Goal: Task Accomplishment & Management: Complete application form

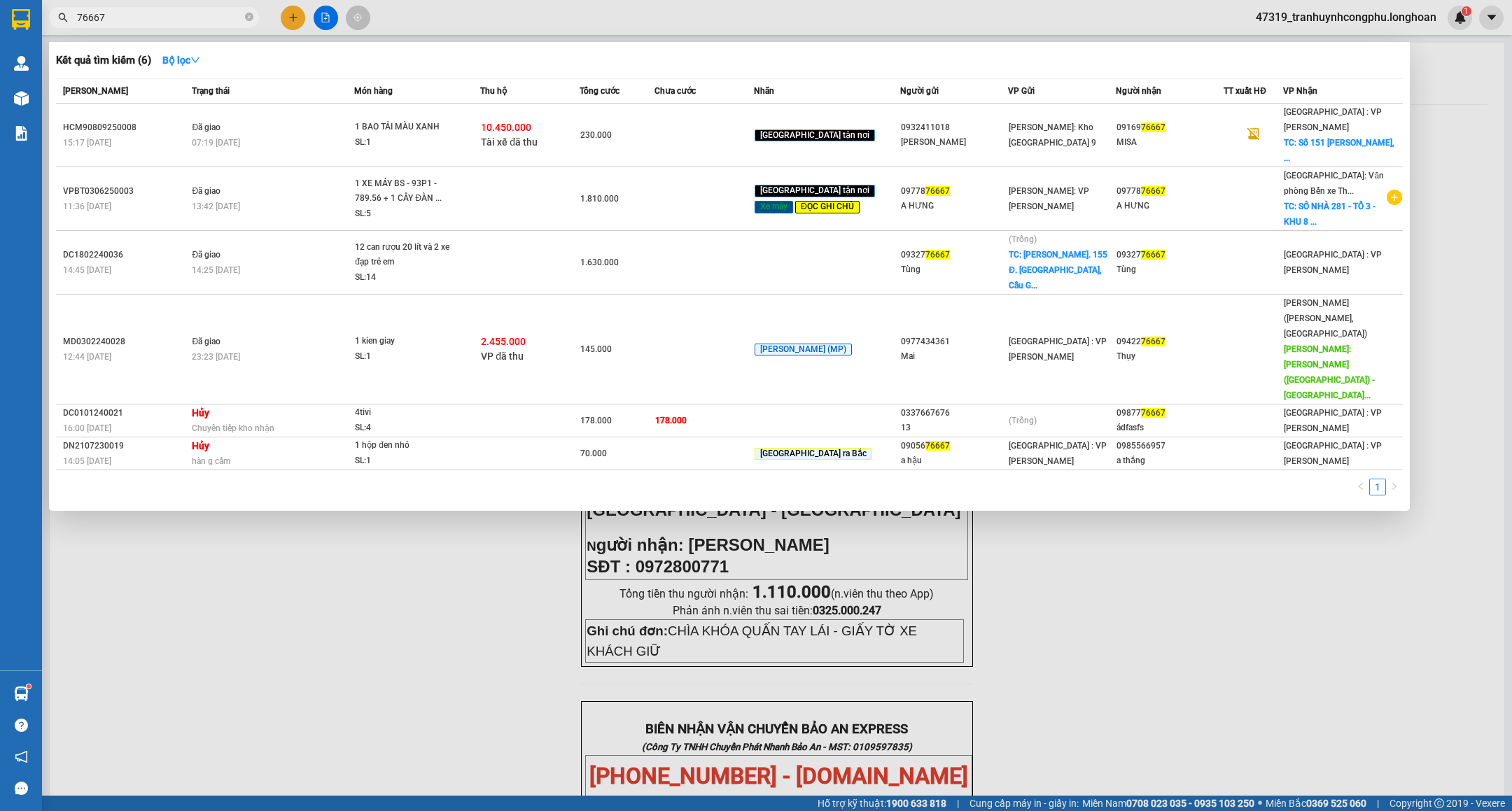
click at [336, 527] on div at bounding box center [756, 405] width 1512 height 811
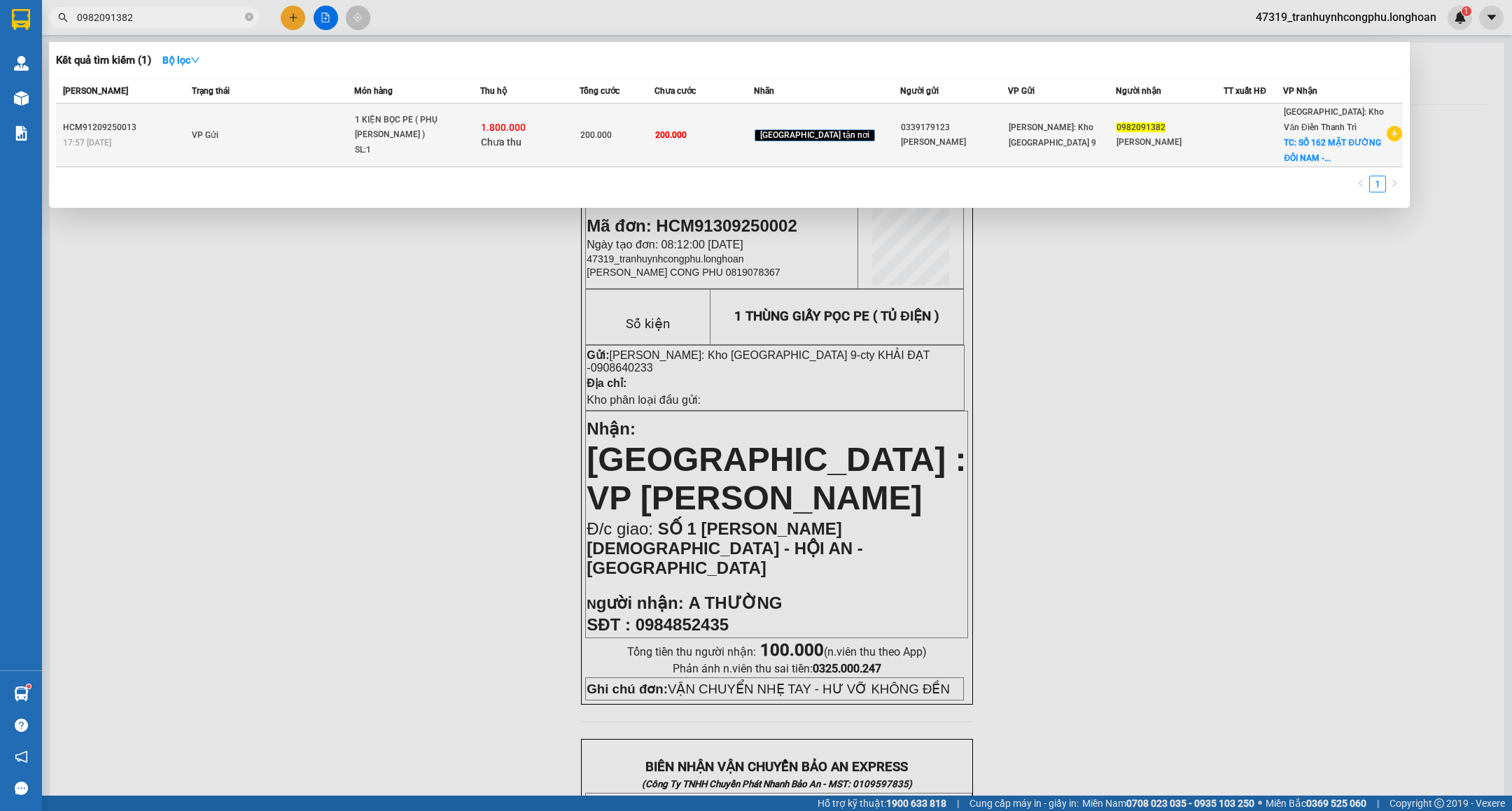
type input "0982091382"
click at [445, 130] on div "1 KIỆN BỌC PE ( PHỤ [PERSON_NAME] )" at bounding box center [407, 128] width 105 height 30
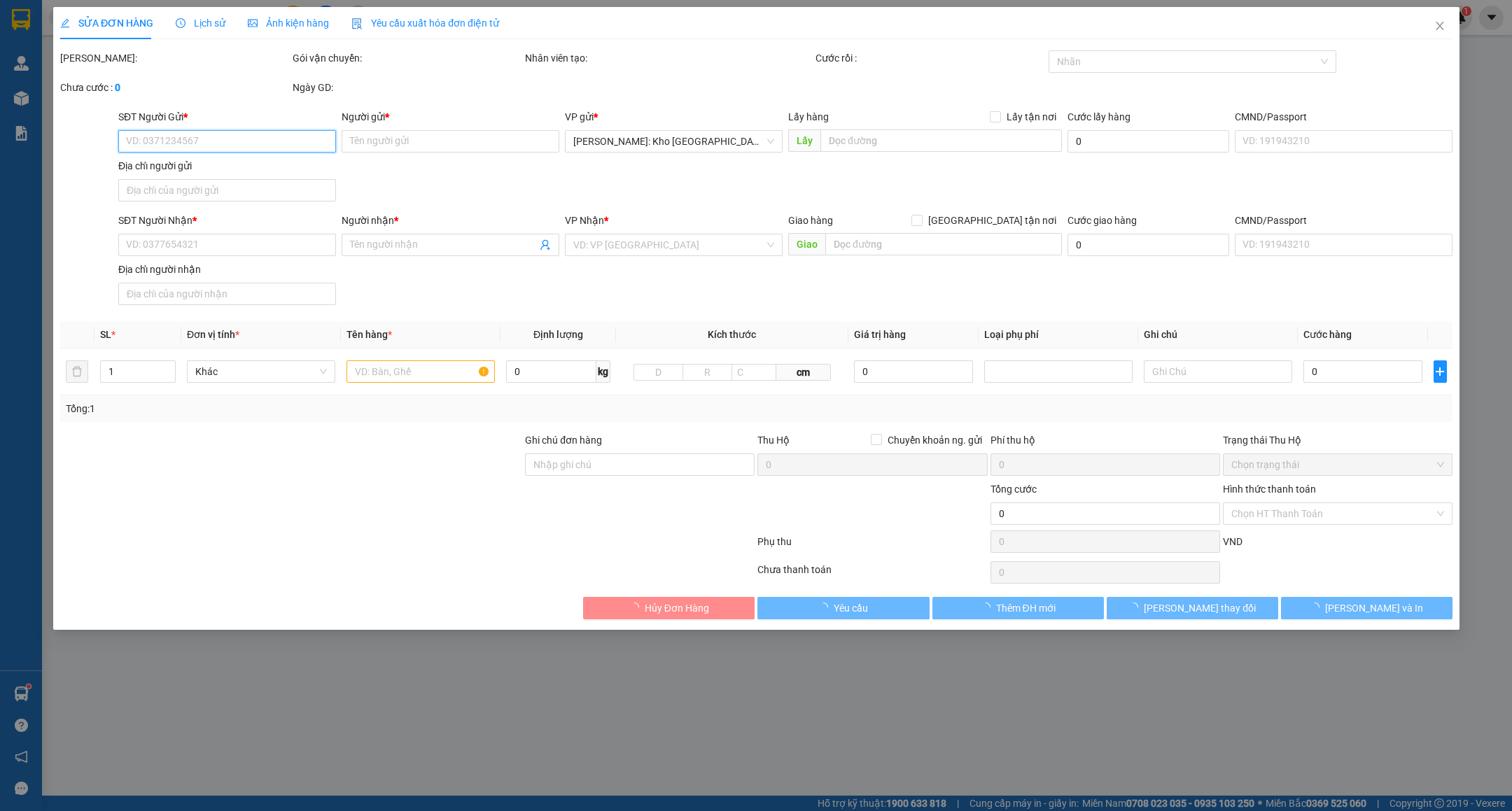
type input "0339179123"
type input "[PERSON_NAME]"
type input "0982091382"
type input "[PERSON_NAME]"
checkbox input "true"
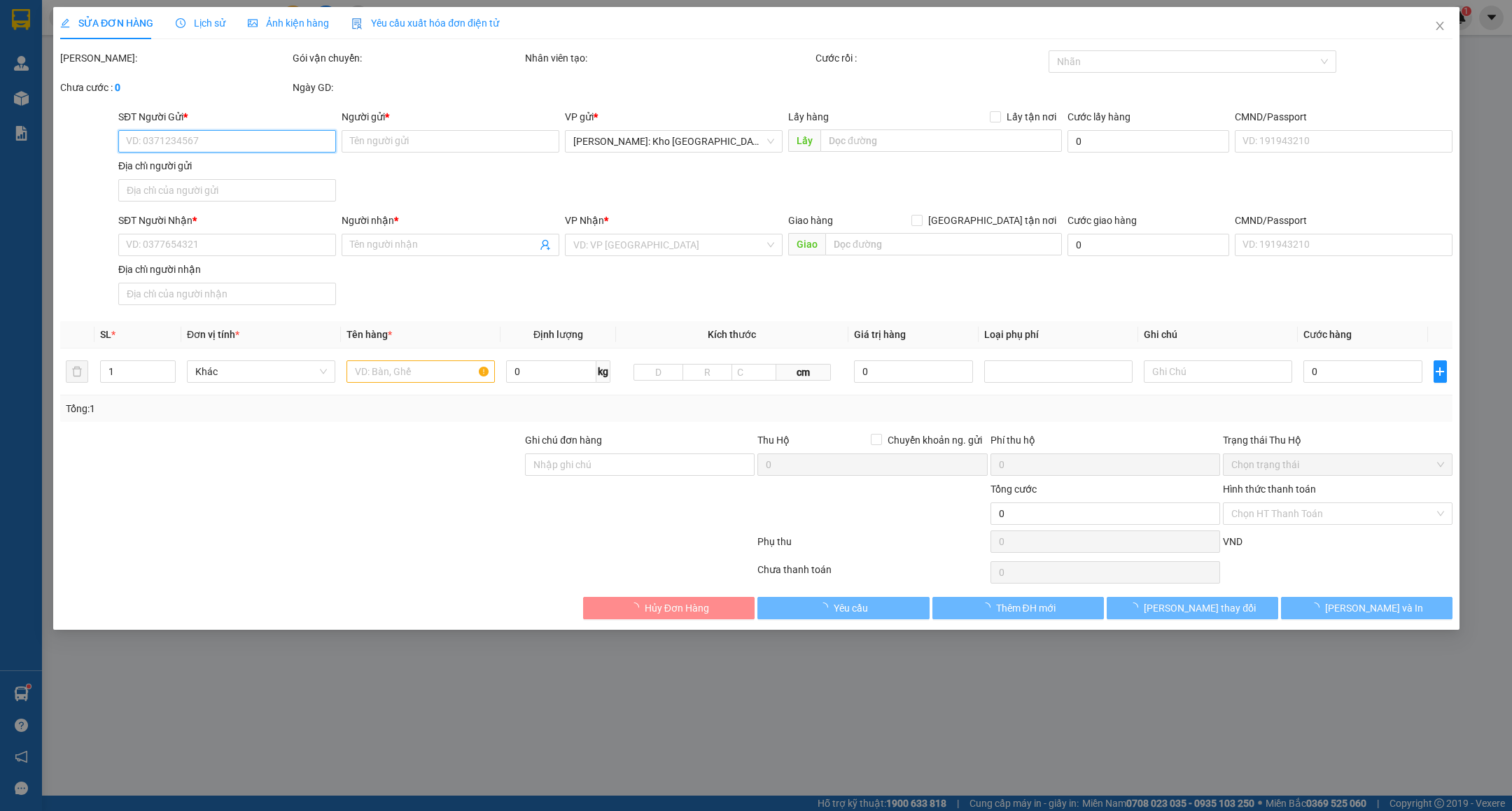
type input "SỐ 162 MẶT ĐƯỜNG ĐÔI NAM - AN KHÁNH - [GEOGRAPHIC_DATA] - [GEOGRAPHIC_DATA]"
type input "HÀNG DỄ VỠ VẬN CHUYỂN NHẸ TAY - HƯ VỠ KHÔNG ĐỀN"
type input "200.000"
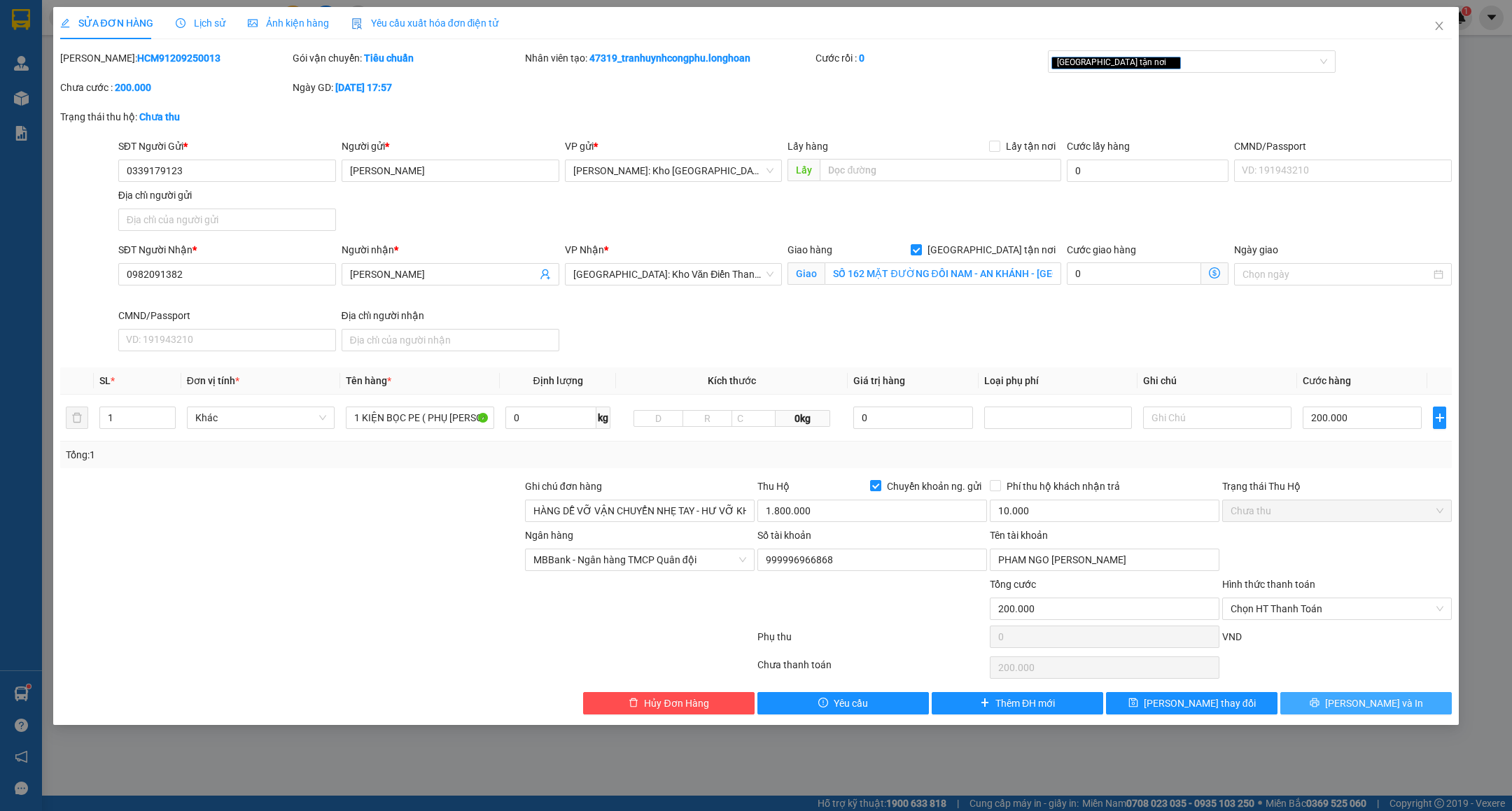
click at [1319, 703] on icon "printer" at bounding box center [1315, 703] width 10 height 10
